Goal: Information Seeking & Learning: Find specific fact

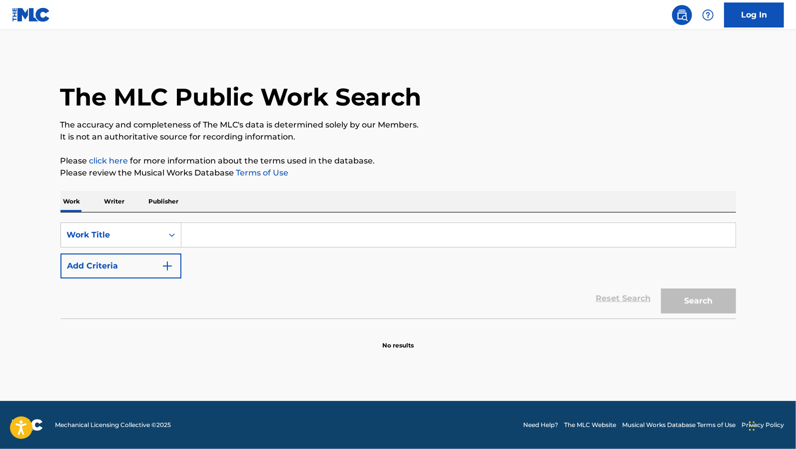
click at [157, 200] on p "Publisher" at bounding box center [164, 201] width 36 height 21
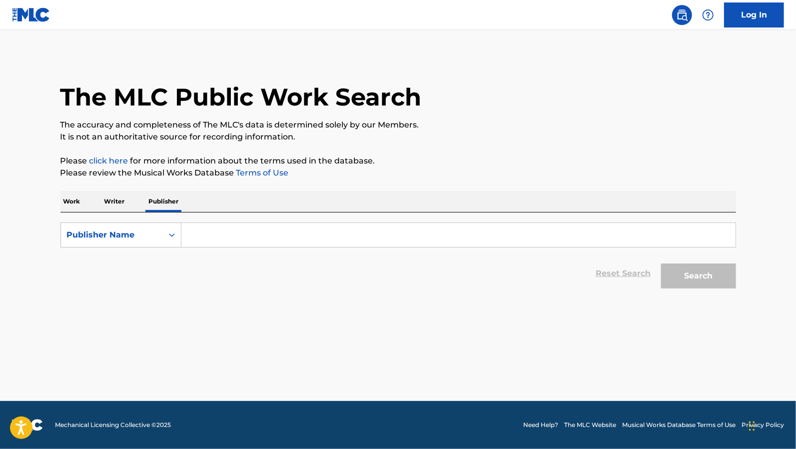
click at [207, 231] on input "Search Form" at bounding box center [458, 235] width 554 height 24
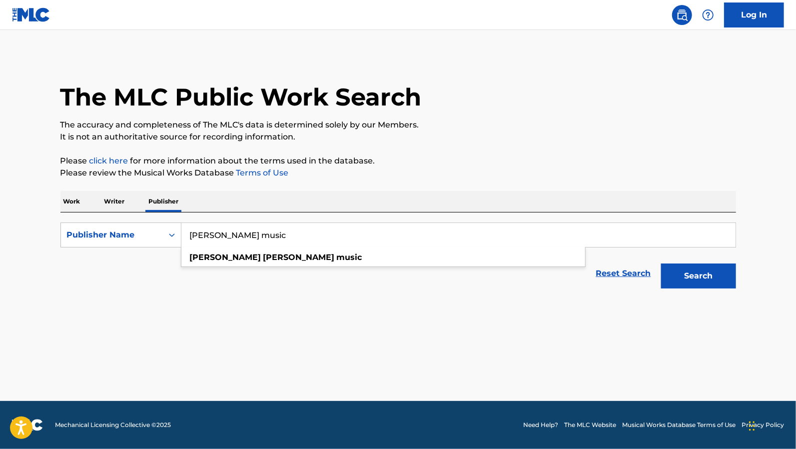
type input "[PERSON_NAME] music"
click at [661, 263] on button "Search" at bounding box center [698, 275] width 75 height 25
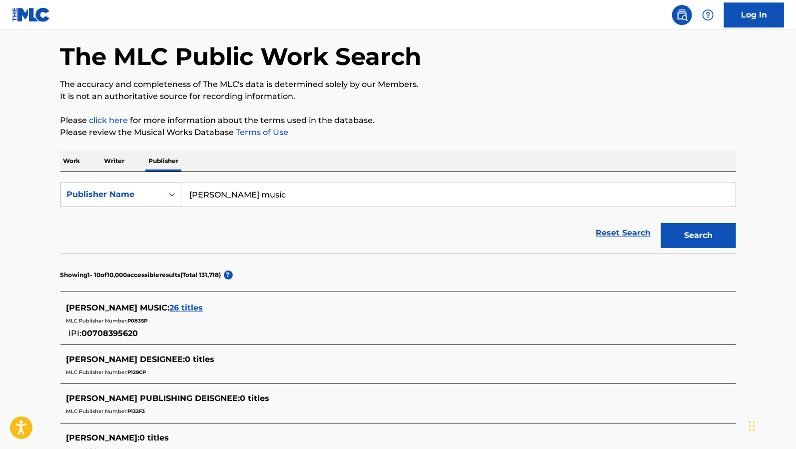
scroll to position [50, 0]
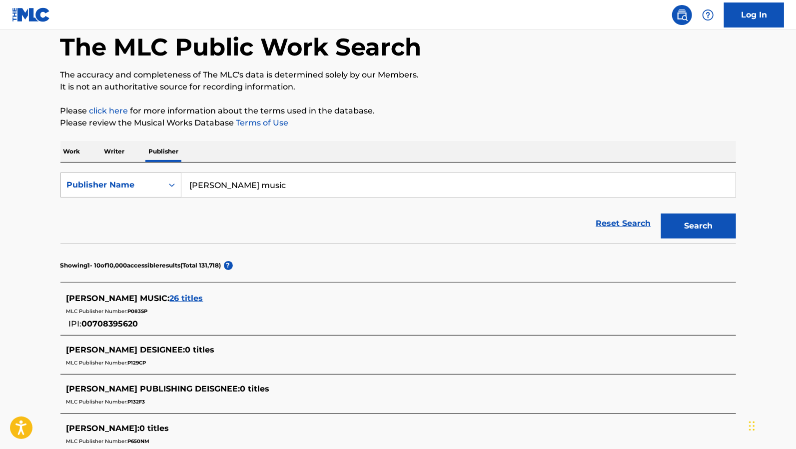
click at [175, 187] on icon "Search Form" at bounding box center [172, 185] width 10 height 10
click at [129, 210] on div "Publisher IPI" at bounding box center [121, 209] width 120 height 25
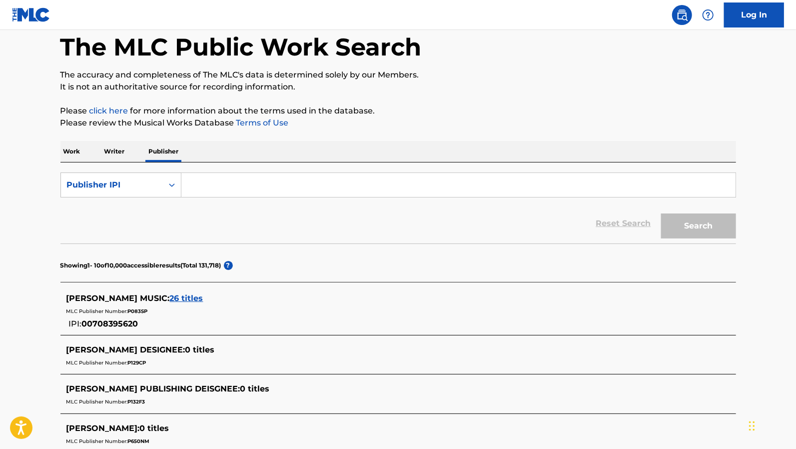
click at [219, 184] on input "Search Form" at bounding box center [458, 185] width 554 height 24
paste input "00708516443"
type input "00708516443"
click at [661, 213] on button "Search" at bounding box center [698, 225] width 75 height 25
